Goal: Register for event/course

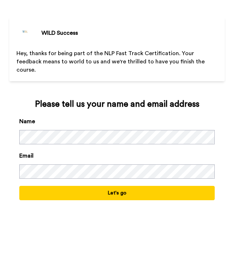
click at [122, 187] on button "Let's go" at bounding box center [117, 193] width 196 height 14
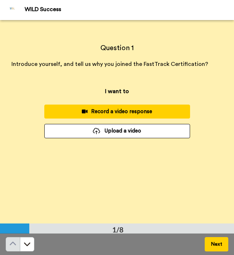
click at [143, 173] on div "Question 1 Introduce yourself, and tell us why you joined the FastTrack Certifi…" at bounding box center [117, 121] width 234 height 203
click at [164, 128] on button "Upload a video" at bounding box center [117, 131] width 146 height 14
click at [98, 111] on div "Record a video response" at bounding box center [117, 112] width 134 height 8
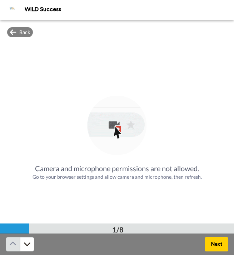
scroll to position [0, 9]
drag, startPoint x: 224, startPoint y: 148, endPoint x: 229, endPoint y: 187, distance: 38.9
click at [229, 187] on div "Question 1 Introduce yourself, and tell us why you joined the FastTrack Certifi…" at bounding box center [117, 121] width 234 height 203
click at [22, 239] on button at bounding box center [27, 244] width 14 height 14
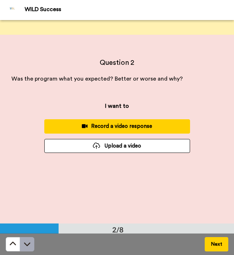
scroll to position [0, 0]
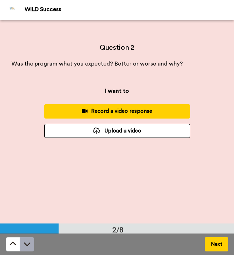
click at [30, 245] on icon at bounding box center [27, 243] width 7 height 7
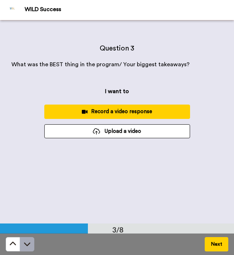
scroll to position [407, 0]
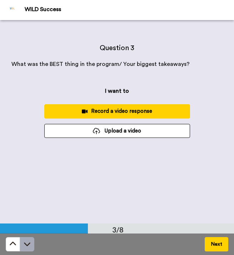
click at [29, 248] on button at bounding box center [27, 244] width 14 height 14
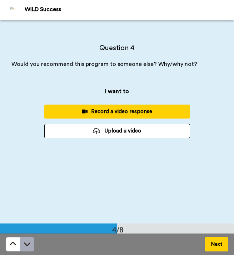
scroll to position [610, 0]
click at [29, 248] on button at bounding box center [27, 244] width 14 height 14
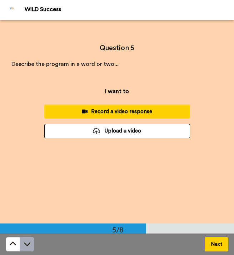
scroll to position [813, 0]
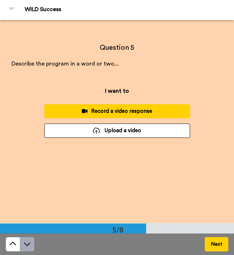
click at [29, 248] on button at bounding box center [27, 244] width 14 height 14
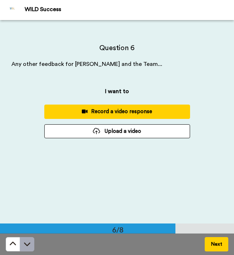
scroll to position [1017, 0]
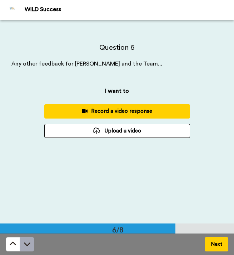
click at [29, 248] on button at bounding box center [27, 244] width 14 height 14
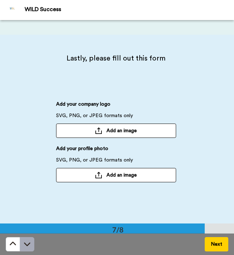
scroll to position [1220, 0]
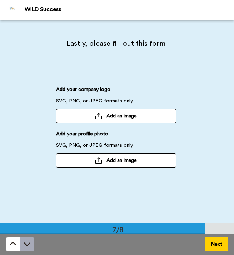
click at [29, 248] on button at bounding box center [27, 244] width 14 height 14
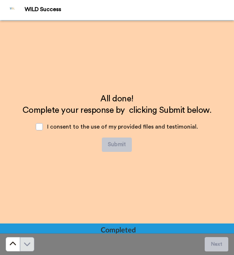
scroll to position [1423, 0]
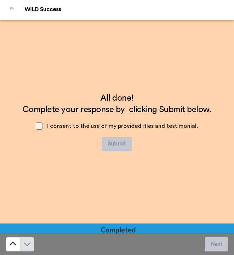
click at [42, 126] on span at bounding box center [39, 125] width 7 height 7
click at [8, 168] on div "All done! Complete your response by clicking Submit below. I consent to the use…" at bounding box center [117, 121] width 234 height 203
click at [46, 124] on div "I consent to the use of my provided files and testimonial." at bounding box center [117, 125] width 174 height 21
click at [38, 124] on span at bounding box center [39, 125] width 7 height 7
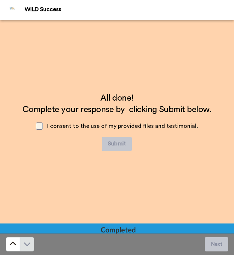
click at [38, 124] on span at bounding box center [39, 125] width 7 height 7
click at [59, 168] on div "All done! Complete your response by clicking Submit below. I consent to the use…" at bounding box center [117, 121] width 234 height 203
